Goal: Navigation & Orientation: Go to known website

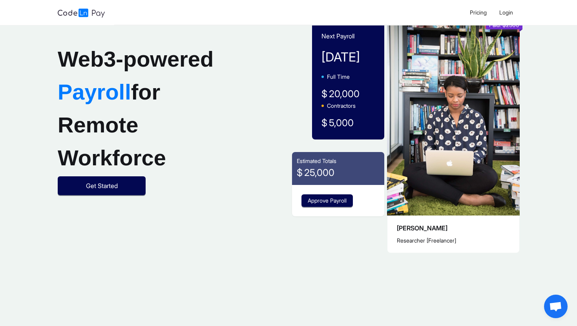
scroll to position [38, 0]
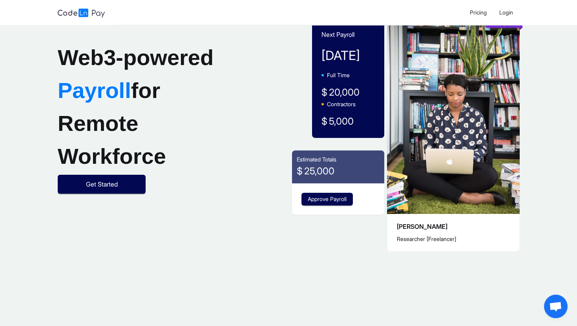
click at [88, 16] on img at bounding box center [81, 13] width 47 height 9
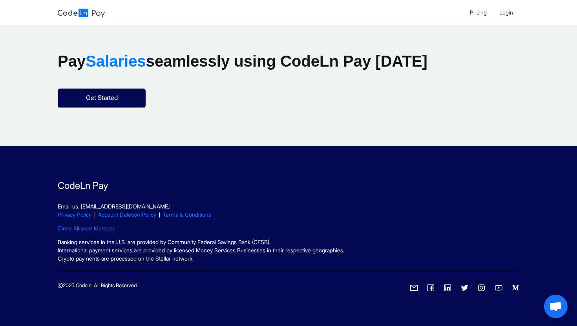
scroll to position [0, 0]
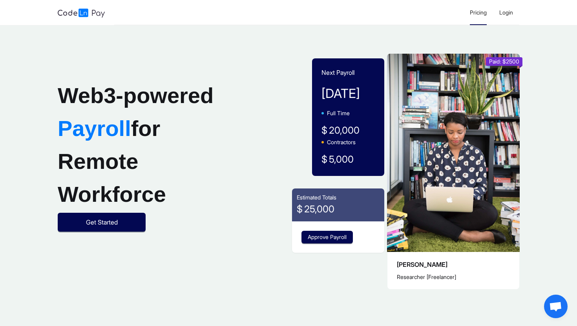
click at [474, 10] on span "Pricing" at bounding box center [478, 12] width 17 height 7
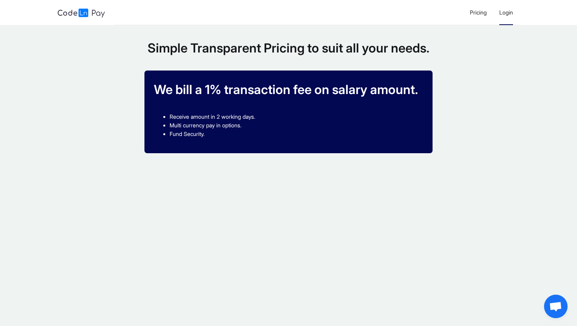
click at [504, 14] on span "Login" at bounding box center [506, 12] width 14 height 7
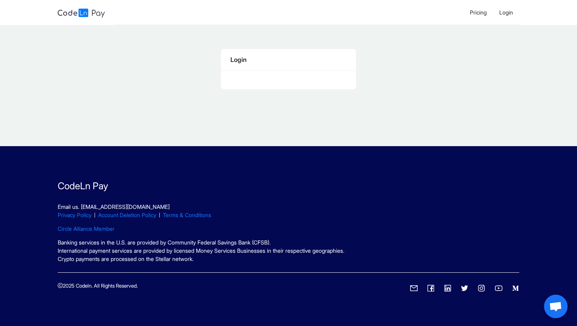
click at [78, 9] on img at bounding box center [81, 13] width 47 height 9
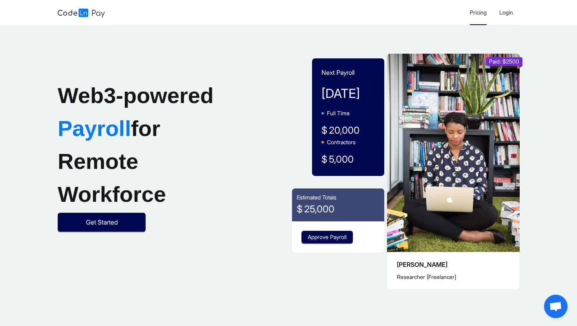
click at [480, 13] on span "Pricing" at bounding box center [478, 12] width 17 height 7
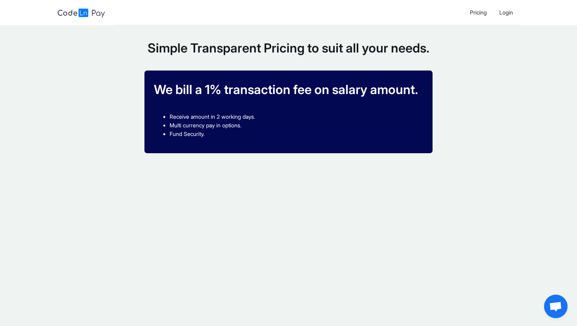
click at [96, 16] on img at bounding box center [81, 13] width 47 height 9
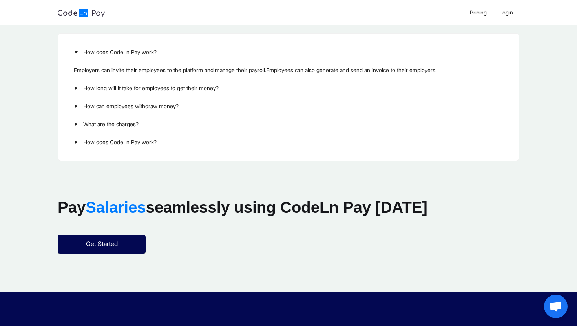
scroll to position [1082, 0]
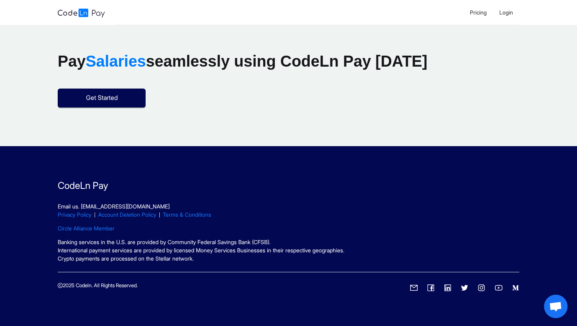
click at [465, 291] on icon "twitter" at bounding box center [464, 287] width 7 height 7
